Goal: Information Seeking & Learning: Learn about a topic

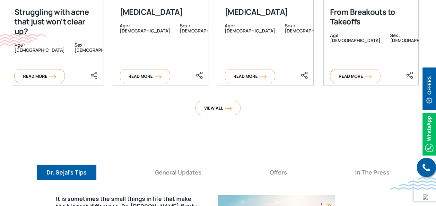
scroll to position [2017, 0]
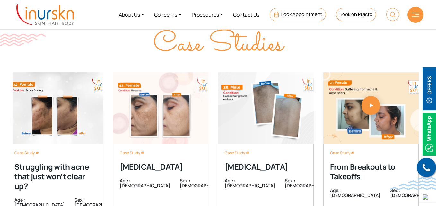
click at [376, 107] on img "4 / 4" at bounding box center [372, 108] width 96 height 72
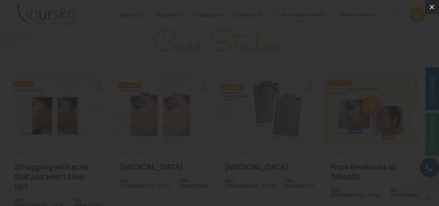
click at [432, 7] on icon at bounding box center [432, 7] width 4 height 4
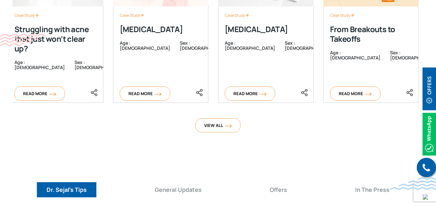
scroll to position [2149, 0]
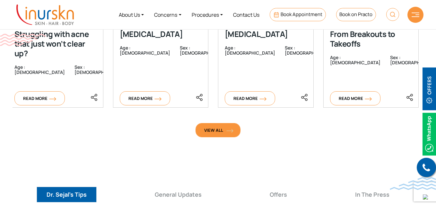
click at [224, 127] on span "View All" at bounding box center [218, 130] width 28 height 6
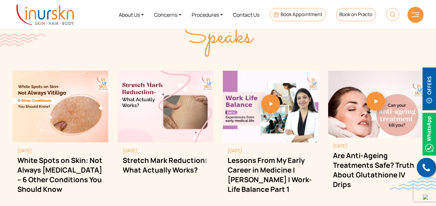
scroll to position [1178, 0]
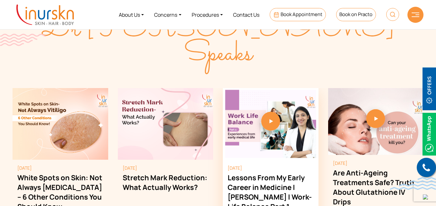
click at [276, 120] on link "3 / 4" at bounding box center [271, 123] width 96 height 7
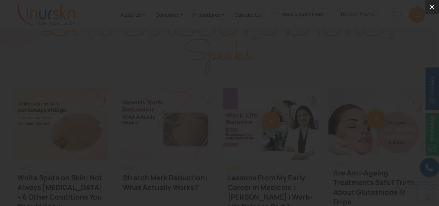
click at [432, 9] on icon at bounding box center [432, 7] width 8 height 8
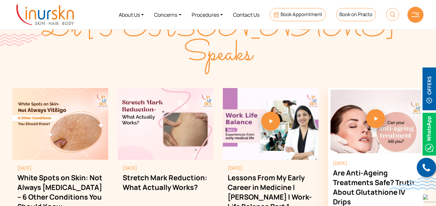
click at [371, 117] on link "4 / 4" at bounding box center [376, 120] width 96 height 7
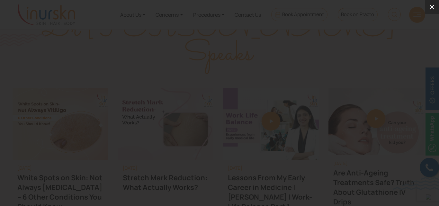
click at [431, 8] on icon at bounding box center [432, 7] width 4 height 4
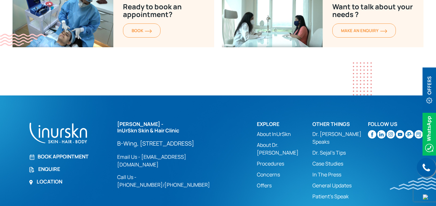
scroll to position [1793, 0]
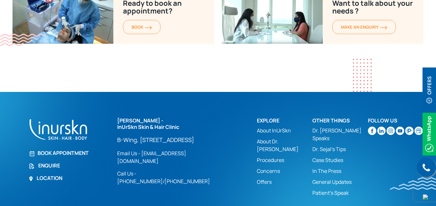
drag, startPoint x: 117, startPoint y: 114, endPoint x: 192, endPoint y: 117, distance: 75.3
click at [192, 118] on div "Dr. Sejal Saheta - InUrSkn Skin & Hair Clinic B-Wing, #705, 7th Floor, Powai Pl…" at bounding box center [183, 159] width 140 height 82
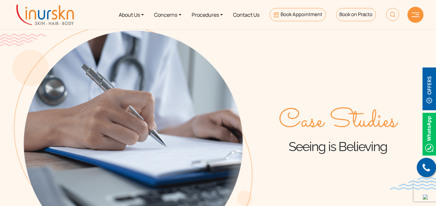
scroll to position [0, 0]
